Goal: Register for event/course

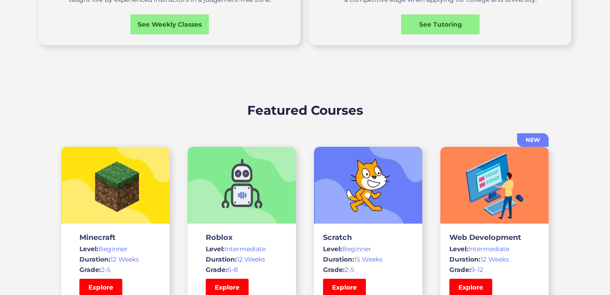
scroll to position [376, 0]
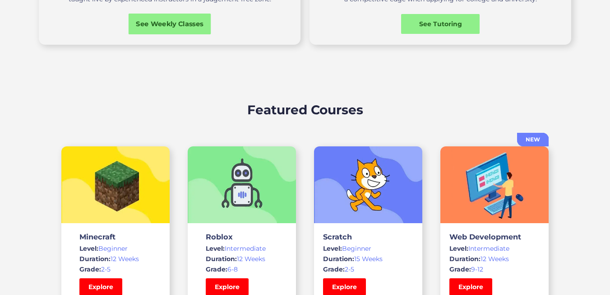
click at [178, 29] on div "See Weekly Classes" at bounding box center [170, 23] width 83 height 9
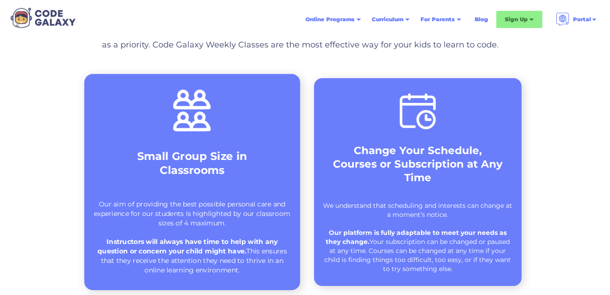
scroll to position [337, 0]
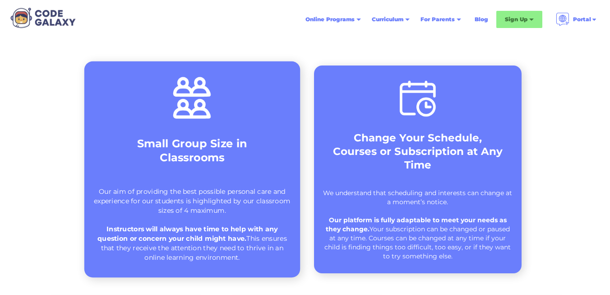
click at [172, 152] on strong "Small Group Size in Classrooms" at bounding box center [192, 150] width 110 height 27
click at [180, 121] on img at bounding box center [192, 97] width 45 height 47
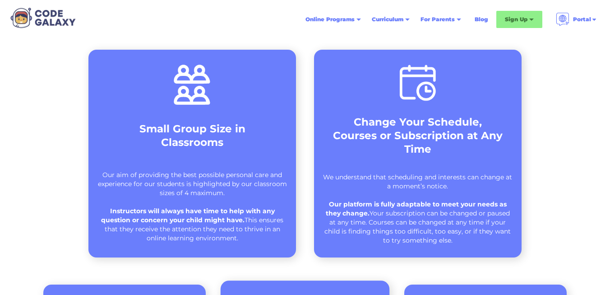
scroll to position [352, 0]
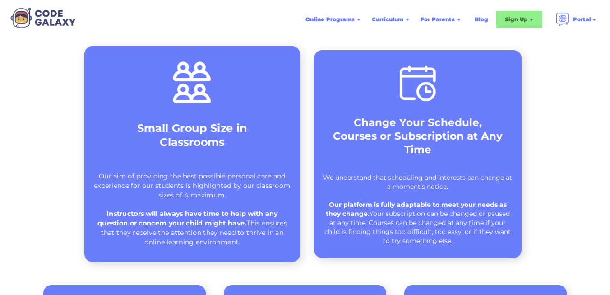
click at [211, 188] on div "Our aim of providing the best possible personal care and experience for our stu…" at bounding box center [192, 208] width 197 height 75
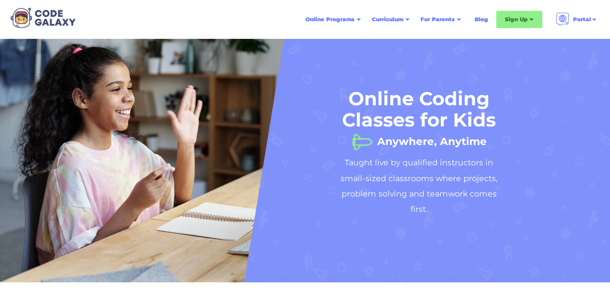
scroll to position [0, 0]
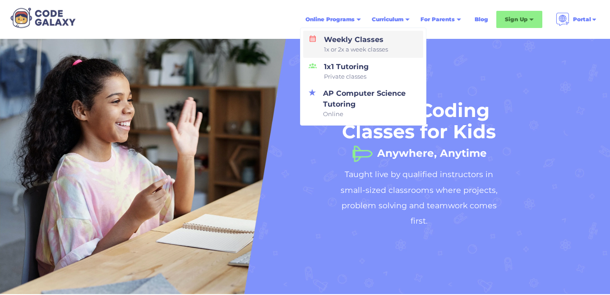
click at [348, 44] on div "Weekly Classes 1x or 2x a week classes" at bounding box center [354, 44] width 68 height 20
click at [361, 45] on div "Weekly Classes 1x or 2x a week classes" at bounding box center [354, 44] width 68 height 20
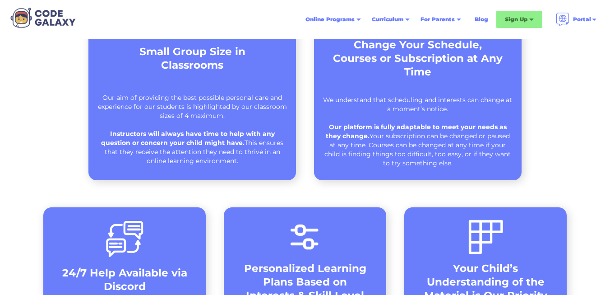
scroll to position [398, 0]
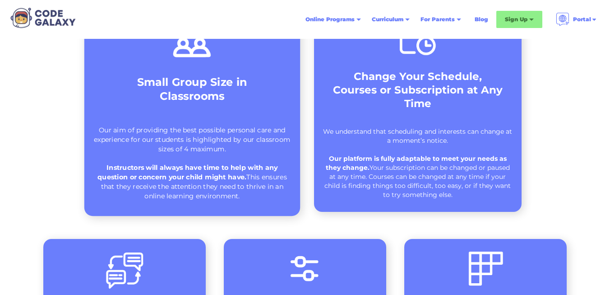
click at [228, 103] on div "Small Group Size in Classrooms" at bounding box center [192, 93] width 177 height 37
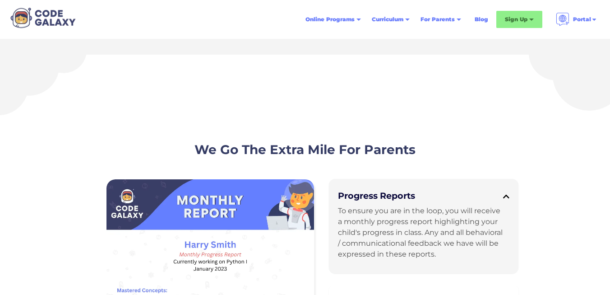
scroll to position [1971, 0]
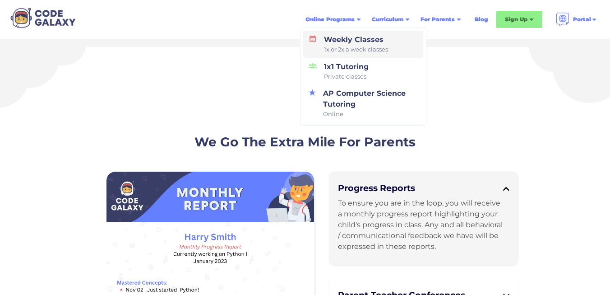
click at [339, 44] on div "Weekly Classes 1x or 2x a week classes" at bounding box center [354, 44] width 68 height 20
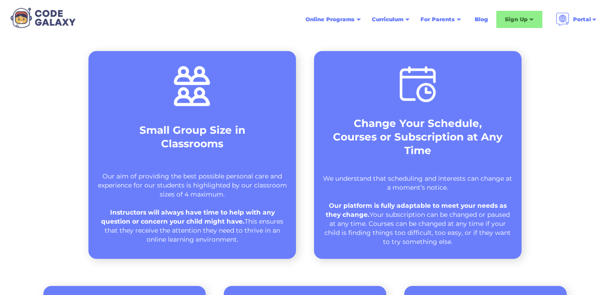
scroll to position [355, 0]
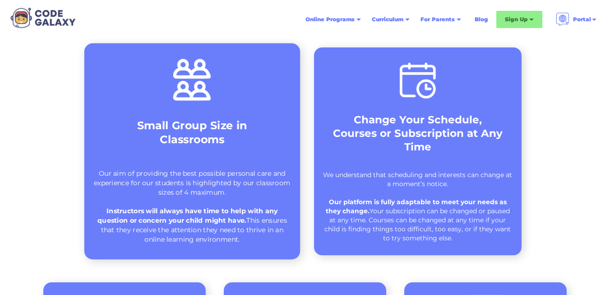
click at [260, 111] on div "Small Group Size in Classrooms Our aim of providing the best possible personal …" at bounding box center [192, 151] width 216 height 216
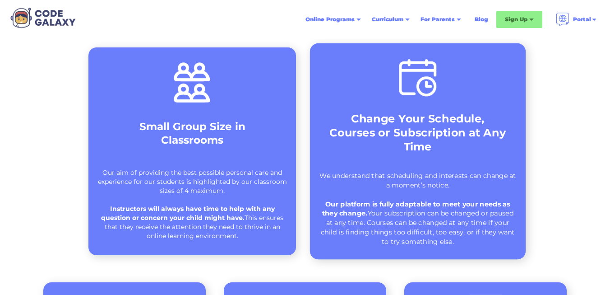
click at [428, 113] on strong "Change Your Schedule, Courses or Subscription at Any Time" at bounding box center [417, 132] width 176 height 41
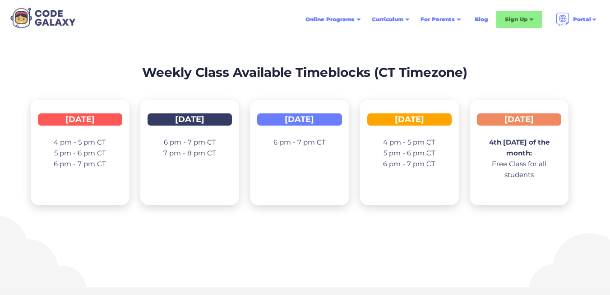
click at [84, 145] on p "4 pm - 5 pm CT 5 pm - 6 pm CT 6 pm - 7 pm CT" at bounding box center [80, 153] width 52 height 32
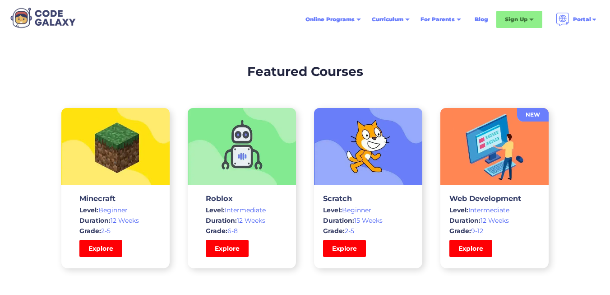
scroll to position [2704, 0]
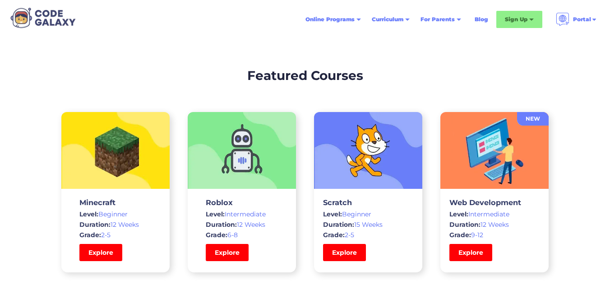
click at [358, 165] on img at bounding box center [368, 150] width 108 height 77
click at [353, 254] on link "Explore" at bounding box center [344, 252] width 45 height 18
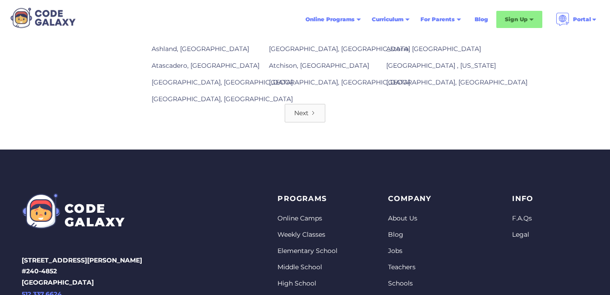
scroll to position [1310, 0]
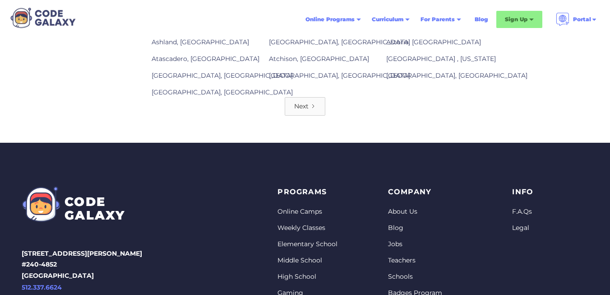
click at [306, 101] on div "Next" at bounding box center [301, 105] width 14 height 9
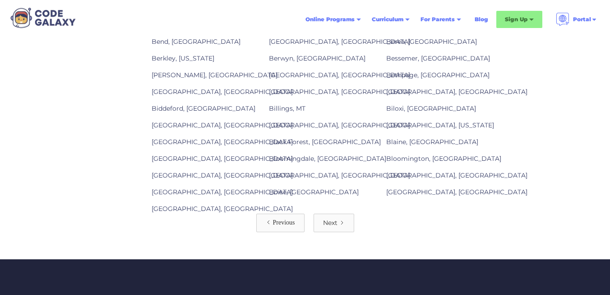
scroll to position [1219, 0]
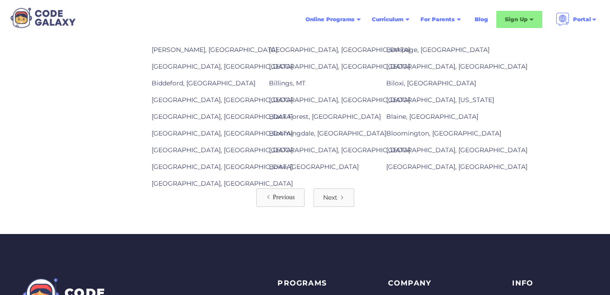
click at [336, 193] on div "Next" at bounding box center [330, 197] width 14 height 9
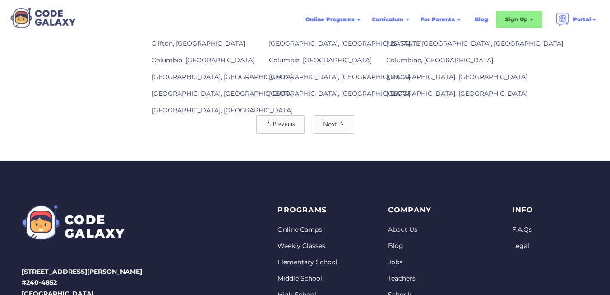
scroll to position [1326, 0]
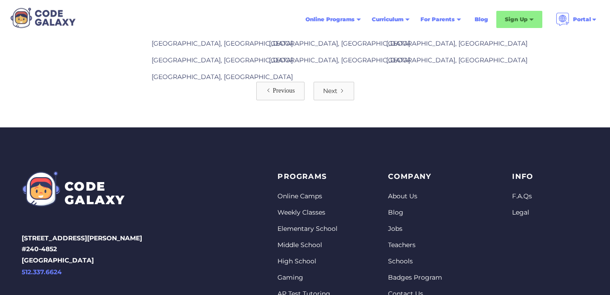
click at [336, 190] on div "PROGRAMS Online Camps Weekly Classes Bootcamps Elementary School Middle School …" at bounding box center [315, 269] width 76 height 199
click at [326, 86] on div "Next" at bounding box center [330, 90] width 14 height 9
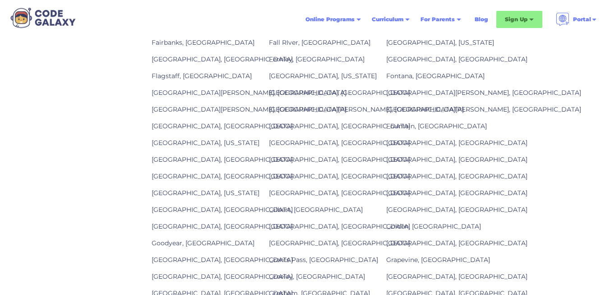
scroll to position [977, 0]
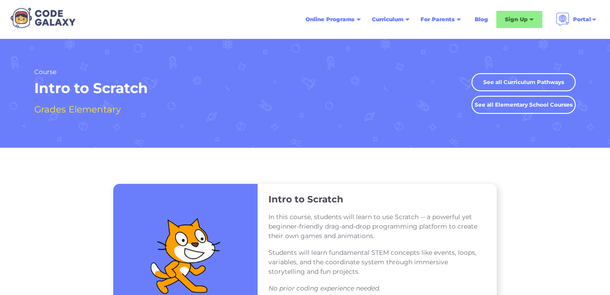
scroll to position [1326, 0]
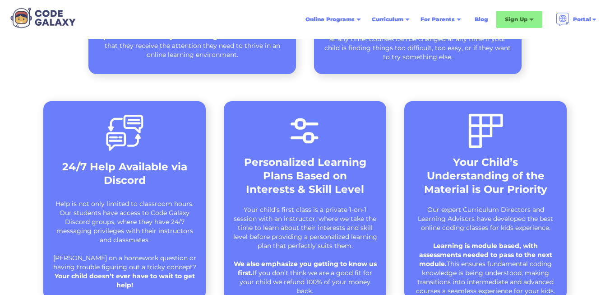
scroll to position [518, 0]
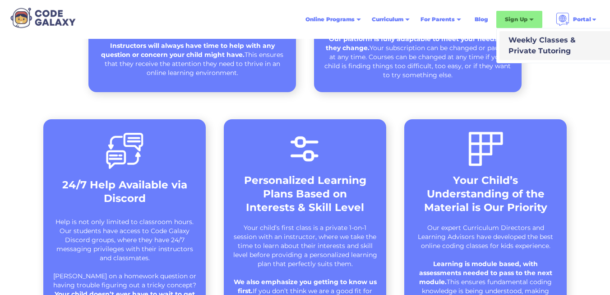
click at [536, 46] on div "Weekly Classes & Private Tutoring" at bounding box center [540, 46] width 71 height 22
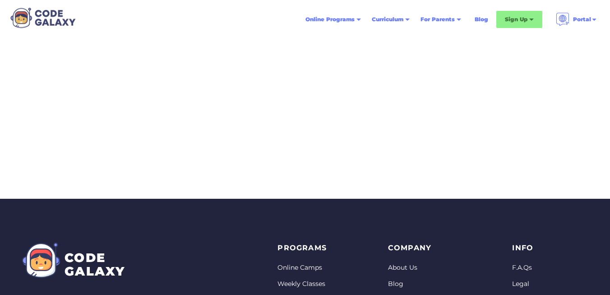
scroll to position [276, 0]
